Goal: Task Accomplishment & Management: Manage account settings

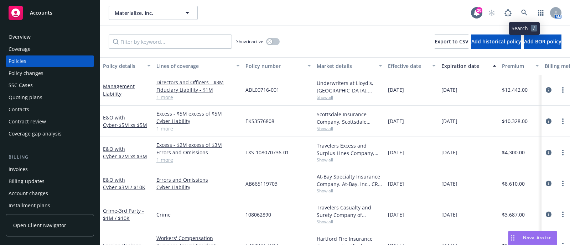
drag, startPoint x: 0, startPoint y: 0, endPoint x: 529, endPoint y: 12, distance: 529.1
click at [529, 12] on div "AM" at bounding box center [522, 13] width 77 height 14
click at [529, 12] on link at bounding box center [524, 13] width 14 height 14
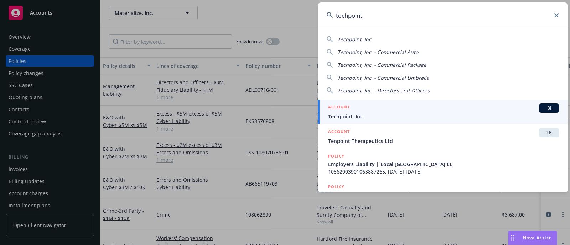
type input "techpoint"
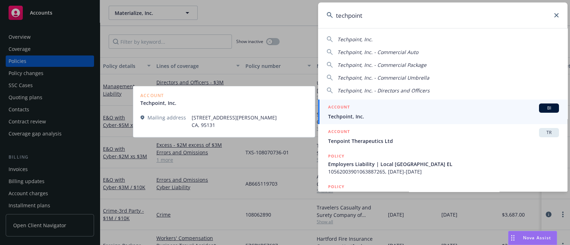
click at [340, 106] on h5 "ACCOUNT" at bounding box center [339, 108] width 22 height 9
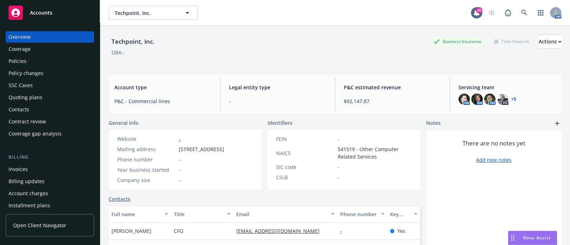
click at [62, 56] on div "Policies" at bounding box center [50, 61] width 83 height 11
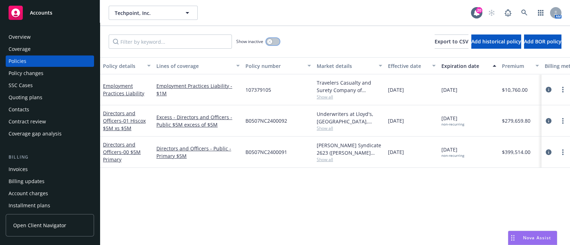
click at [274, 43] on button "button" at bounding box center [273, 41] width 14 height 7
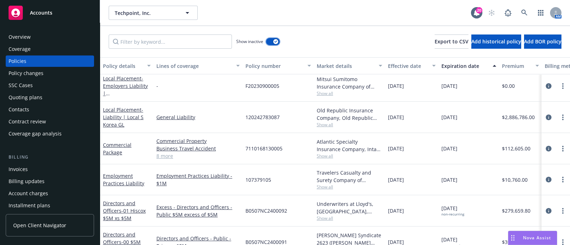
scroll to position [937, 0]
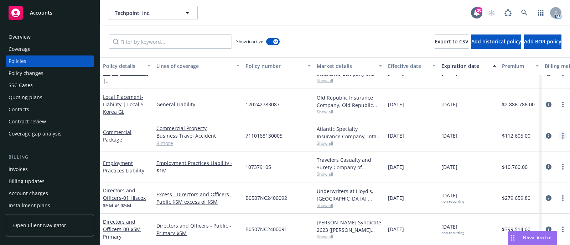
click at [558, 132] on link "more" at bounding box center [562, 136] width 9 height 9
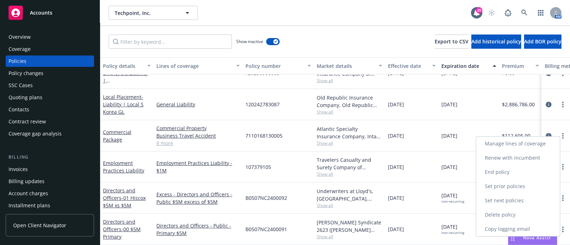
click at [524, 156] on link "Renew with incumbent" at bounding box center [518, 158] width 84 height 14
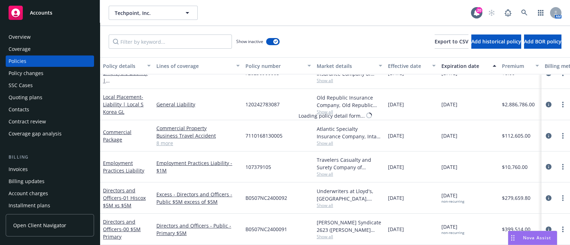
select select "12"
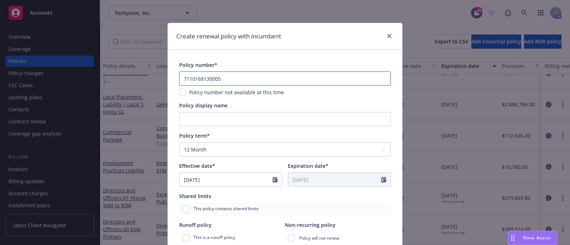
click at [290, 75] on input "7110168130005" at bounding box center [285, 79] width 212 height 14
paste input "711-01-68-13-0006"
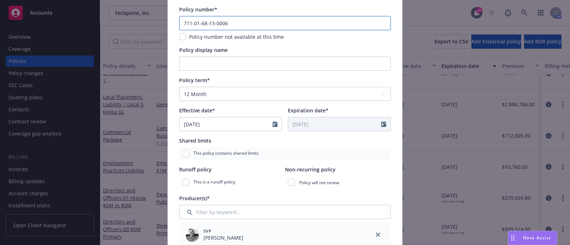
scroll to position [57, 0]
type input "711-01-68-13-0006"
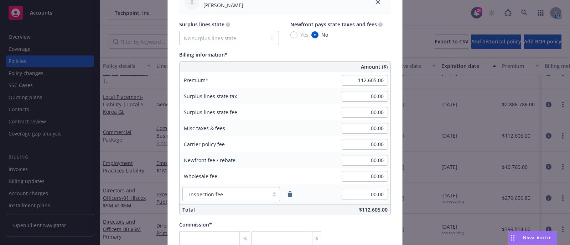
scroll to position [406, 0]
click at [350, 80] on input "112,605.00" at bounding box center [365, 80] width 46 height 11
paste input "$123,871"
click at [330, 81] on div "Premium 00.00" at bounding box center [285, 80] width 211 height 16
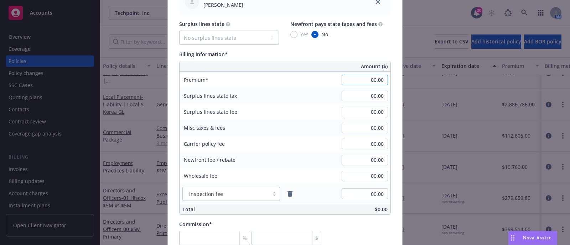
click at [361, 79] on input "00.00" at bounding box center [365, 80] width 46 height 11
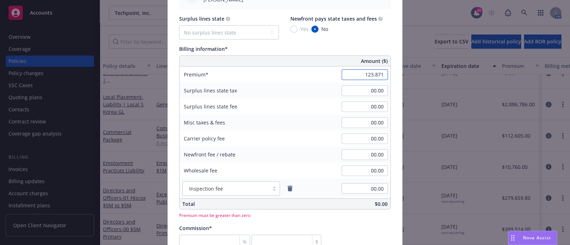
scroll to position [413, 0]
type input "123,871.00"
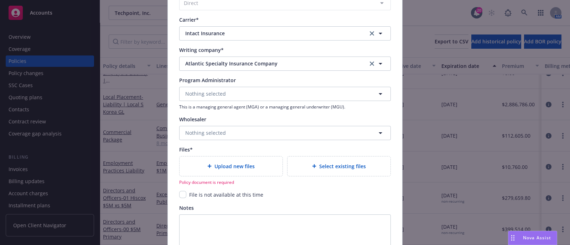
scroll to position [692, 0]
click at [223, 195] on span "File is not available at this time" at bounding box center [226, 194] width 74 height 7
click at [182, 193] on input "checkbox" at bounding box center [182, 194] width 7 height 7
checkbox input "true"
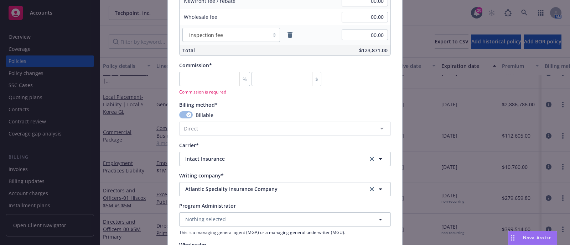
scroll to position [565, 0]
click at [218, 83] on input "number" at bounding box center [214, 79] width 71 height 14
type input "0"
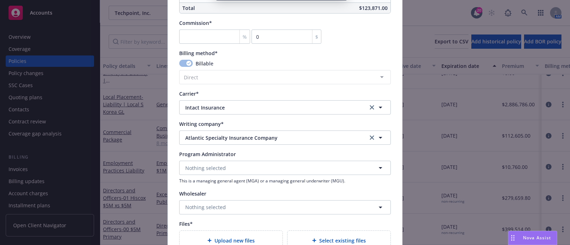
scroll to position [761, 0]
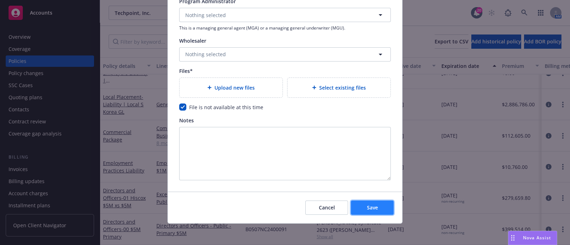
click at [367, 206] on span "Save" at bounding box center [372, 207] width 11 height 7
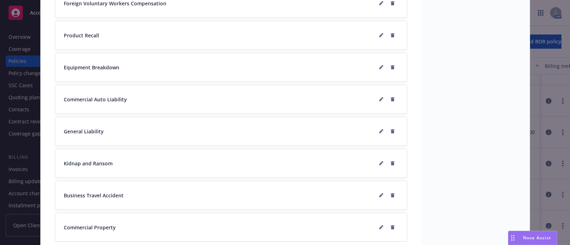
scroll to position [722, 0]
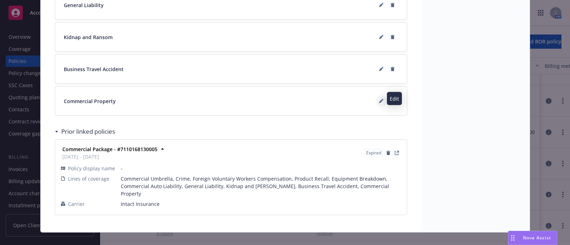
click at [375, 99] on button at bounding box center [380, 100] width 11 height 11
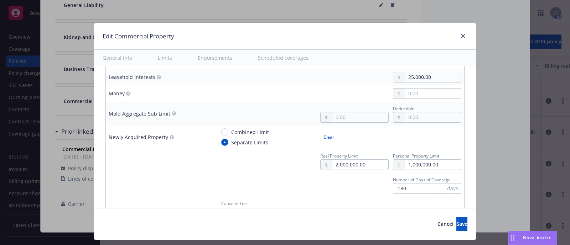
scroll to position [1407, 0]
click at [467, 38] on div "Edit Commercial Property" at bounding box center [285, 36] width 382 height 27
click at [464, 37] on link "close" at bounding box center [463, 36] width 9 height 9
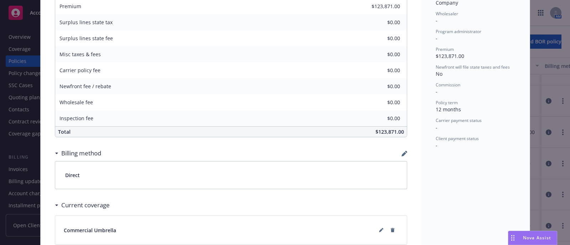
scroll to position [0, 0]
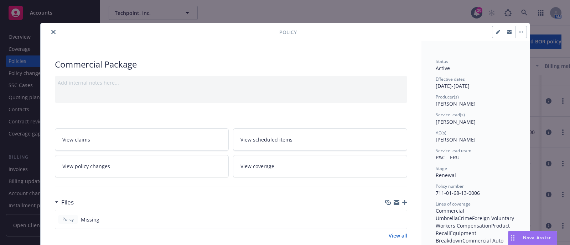
click at [52, 31] on icon "close" at bounding box center [53, 32] width 4 height 4
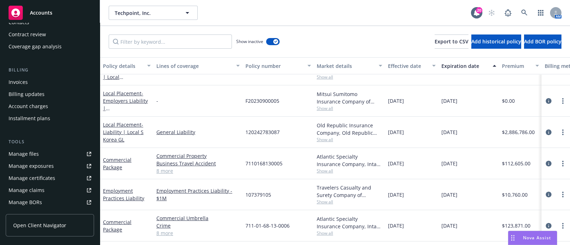
scroll to position [84, 0]
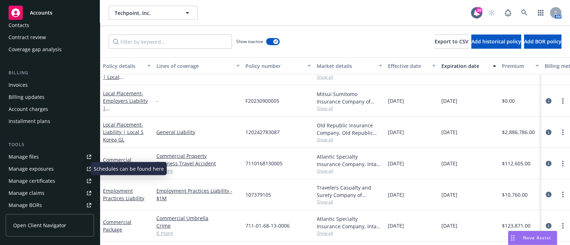
click at [29, 165] on div "Manage exposures" at bounding box center [31, 168] width 45 height 11
